Goal: Task Accomplishment & Management: Manage account settings

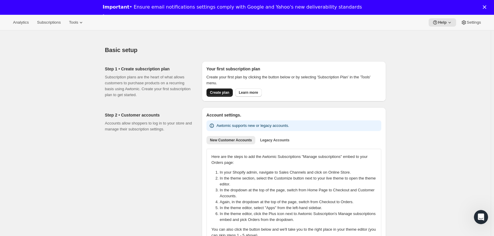
click at [224, 94] on span "Create plan" at bounding box center [219, 92] width 19 height 5
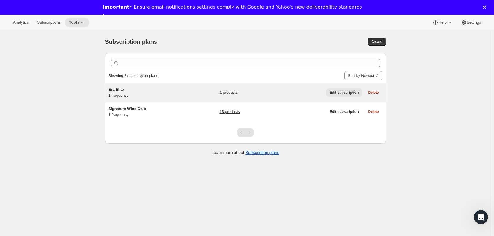
click at [348, 93] on span "Edit subscription" at bounding box center [344, 92] width 29 height 5
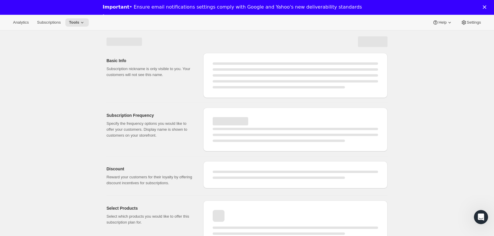
select select "WEEK"
select select "MONTH"
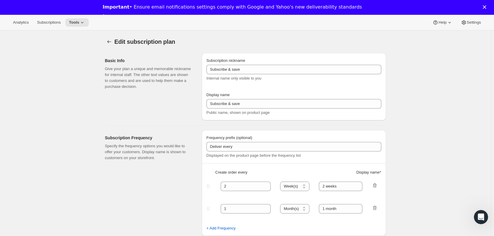
type input "Era Elite"
type input "Renews"
type input "1"
select select "YEAR"
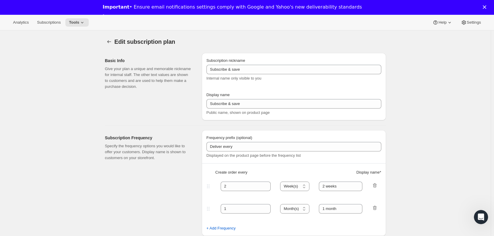
type input "Annually"
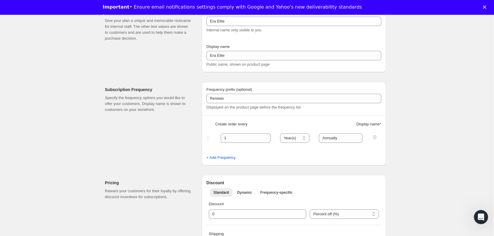
scroll to position [89, 0]
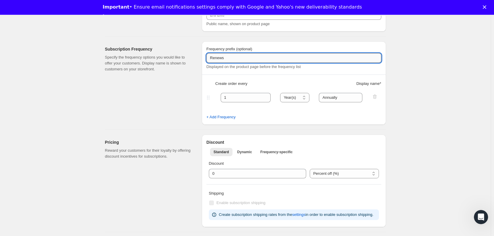
click at [263, 59] on input "Renews" at bounding box center [294, 57] width 175 height 9
click at [157, 82] on div "Subscription Frequency Specify the frequency options you would like to offer yo…" at bounding box center [151, 82] width 92 height 83
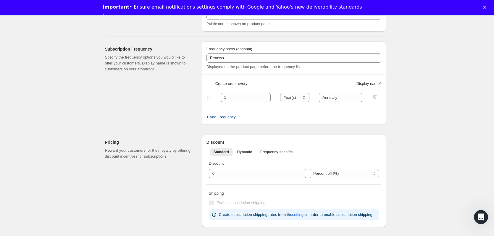
click at [233, 117] on span "+ Add Frequency" at bounding box center [221, 117] width 29 height 6
select select "YEAR"
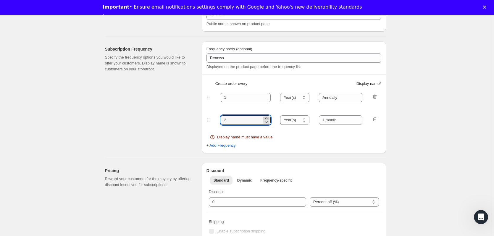
click at [268, 118] on icon at bounding box center [266, 118] width 3 height 1
click at [269, 118] on icon at bounding box center [267, 118] width 6 height 6
click at [266, 123] on icon at bounding box center [267, 122] width 6 height 6
type input "3"
click at [305, 118] on select "Day(s) Week(s) Month(s) Year(s)" at bounding box center [294, 119] width 29 height 9
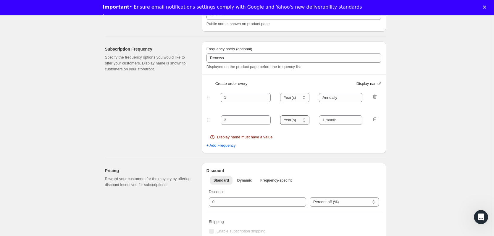
select select "MONTH"
click at [282, 115] on select "Day(s) Week(s) Month(s) Year(s)" at bounding box center [294, 119] width 29 height 9
click at [334, 121] on input "text" at bounding box center [341, 119] width 44 height 9
click at [345, 121] on input "text" at bounding box center [341, 119] width 44 height 9
drag, startPoint x: 332, startPoint y: 120, endPoint x: 286, endPoint y: 115, distance: 46.5
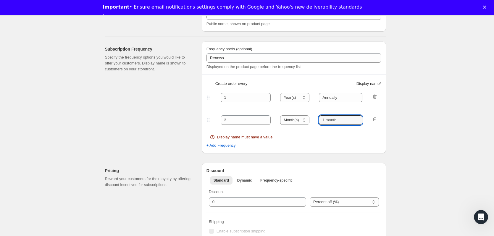
click at [286, 115] on fieldset "3 Day(s) Week(s) Month(s) Year(s) Month(s) Display name must have a value" at bounding box center [294, 128] width 174 height 29
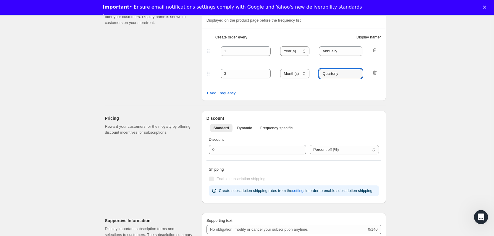
scroll to position [148, 0]
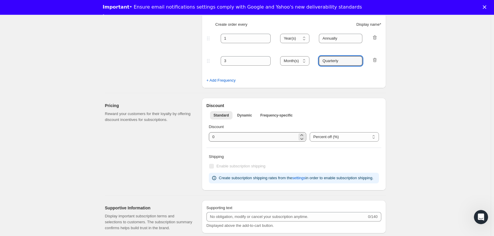
type input "Quarterly"
click at [237, 139] on input "integer" at bounding box center [253, 136] width 89 height 9
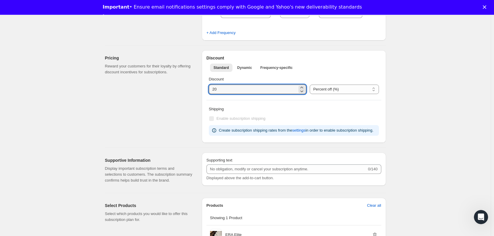
scroll to position [207, 0]
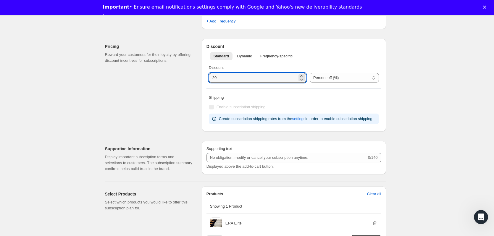
type input "20"
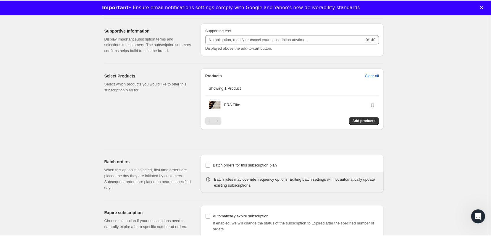
scroll to position [373, 0]
